Goal: Task Accomplishment & Management: Use online tool/utility

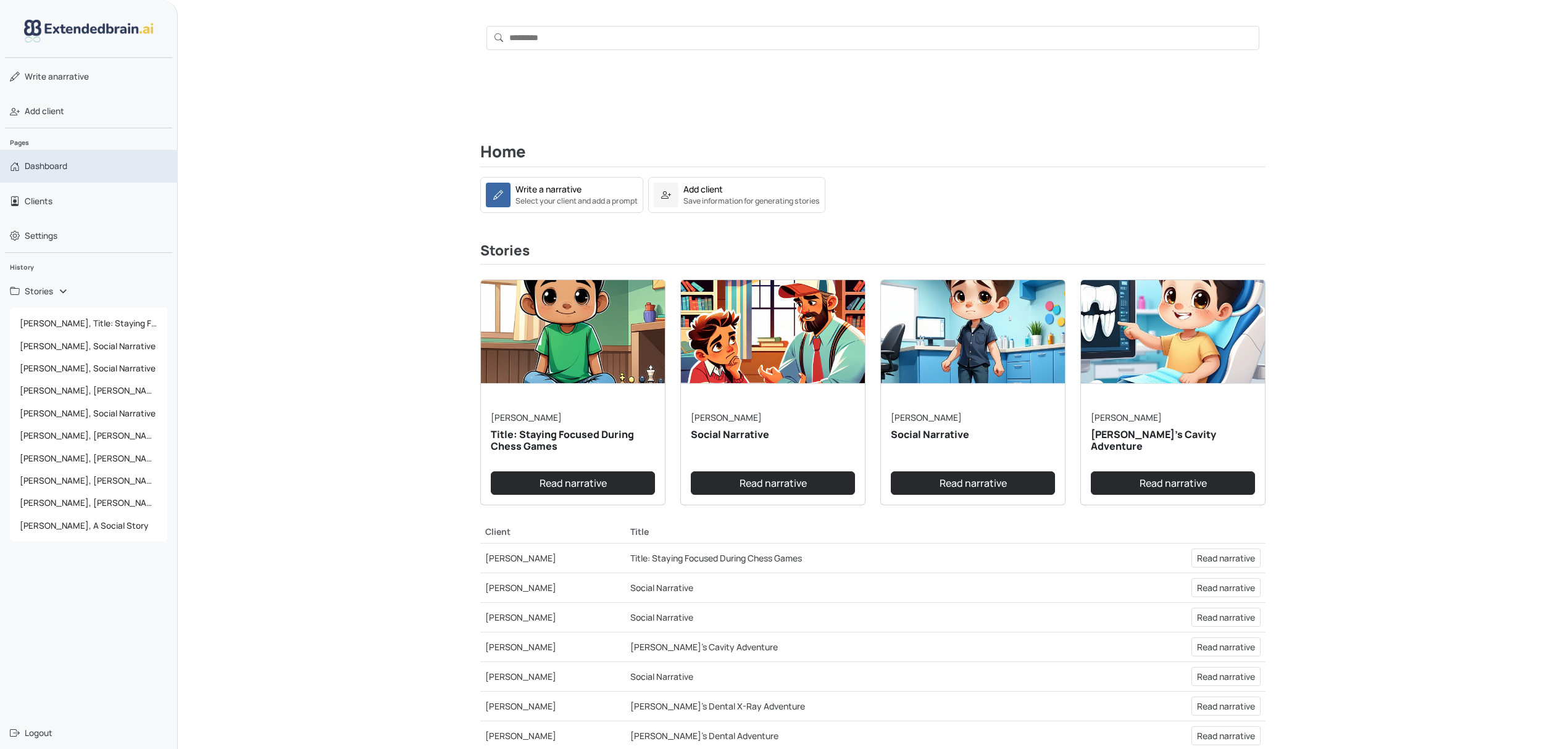
click at [48, 168] on span "Dashboard" at bounding box center [46, 166] width 43 height 12
click at [50, 67] on link "Write a narrative" at bounding box center [88, 76] width 177 height 32
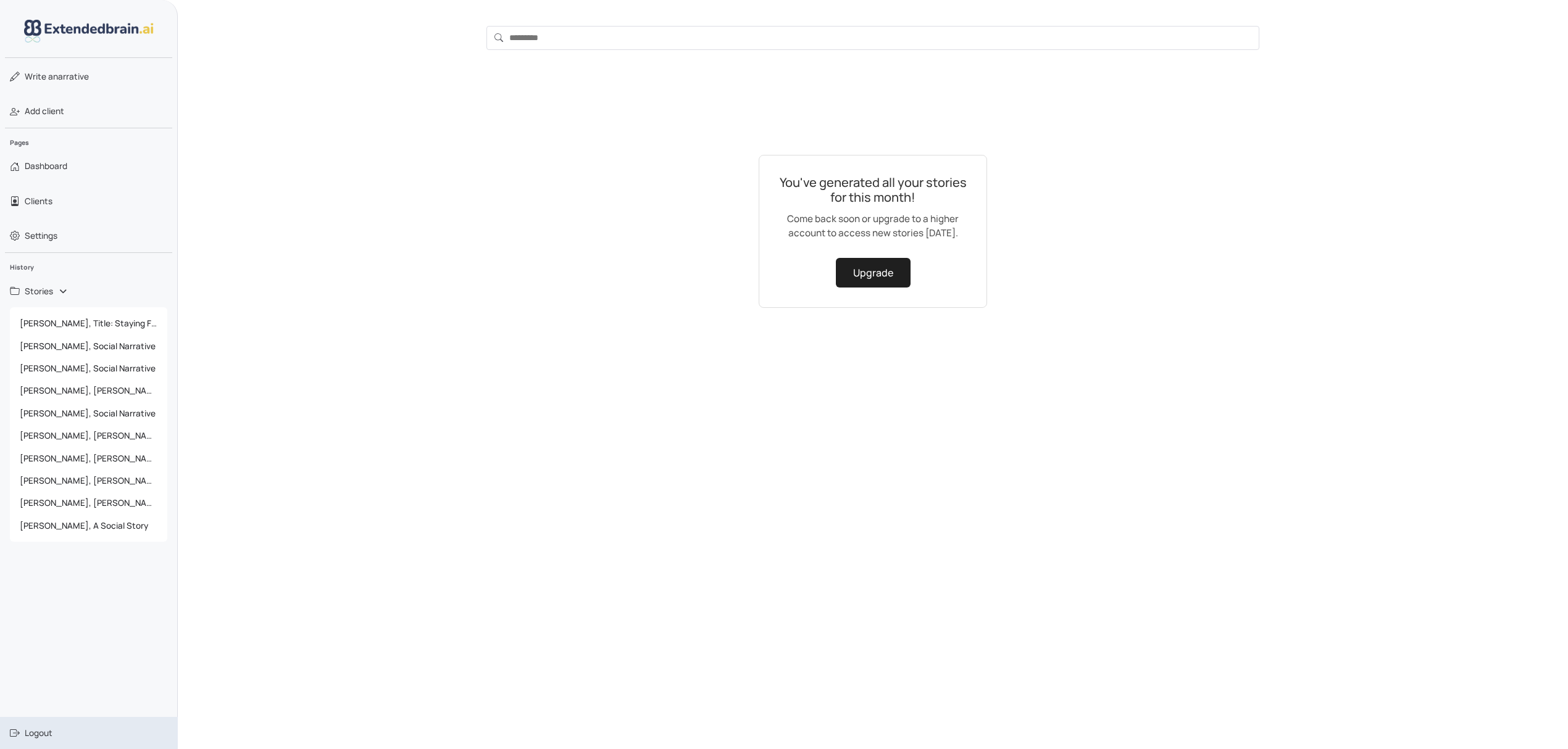
click at [33, 733] on span "Logout" at bounding box center [39, 733] width 28 height 12
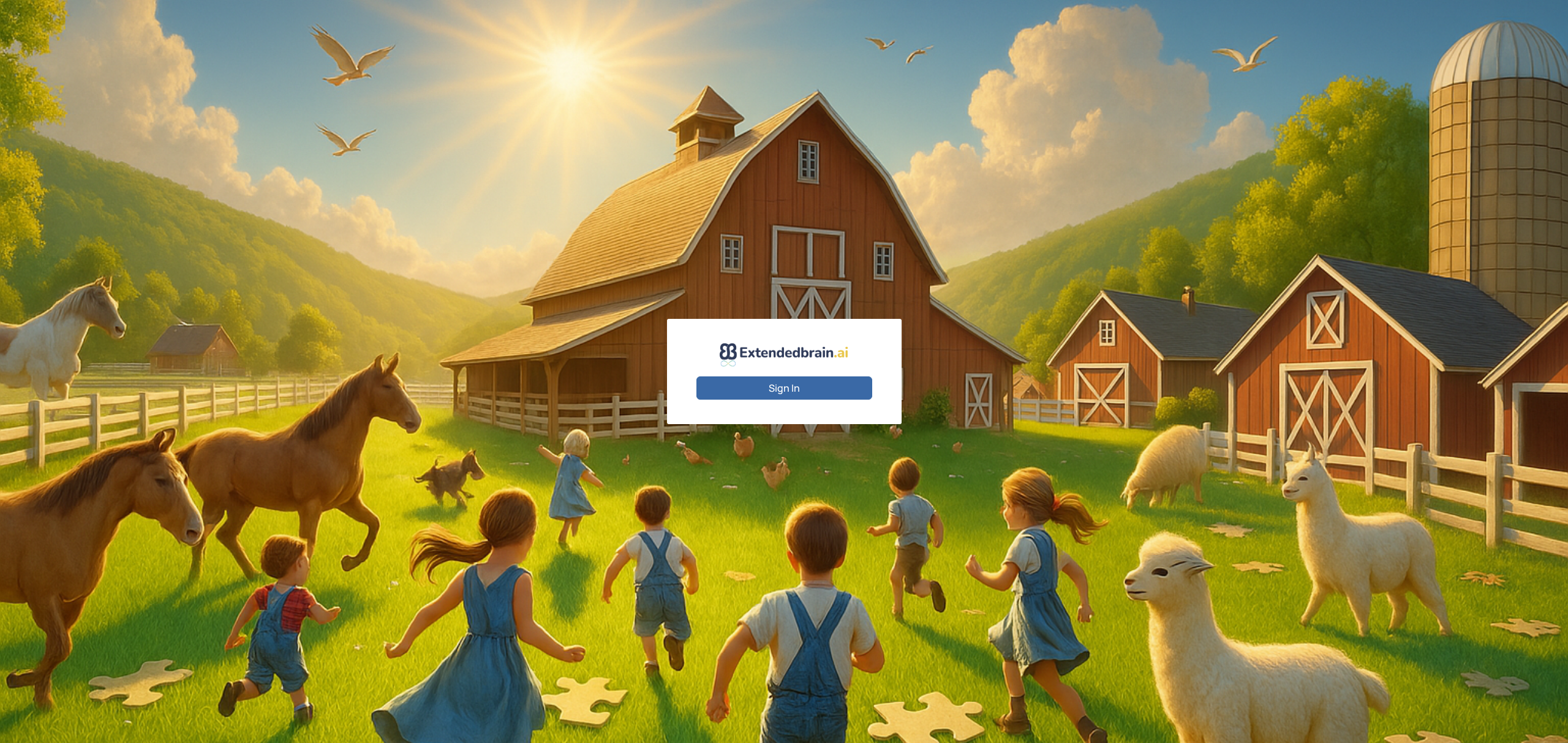
click at [783, 377] on button "Sign In" at bounding box center [784, 388] width 176 height 23
